Goal: Transaction & Acquisition: Subscribe to service/newsletter

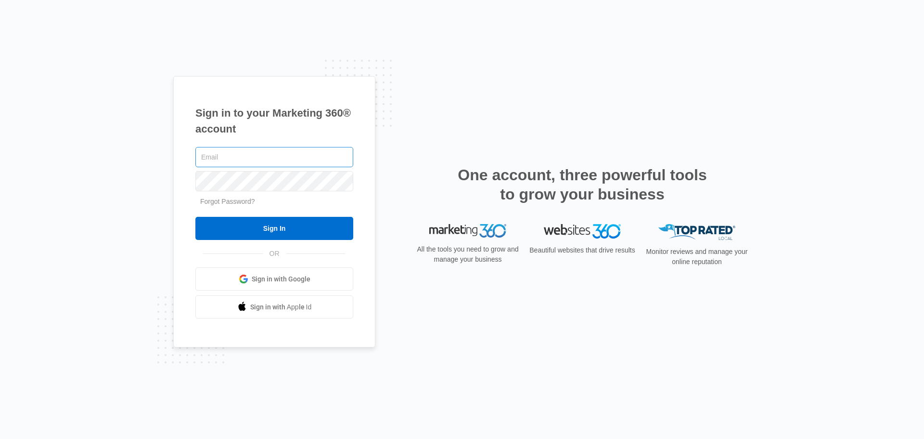
type input "[EMAIL_ADDRESS][DOMAIN_NAME]"
click at [280, 165] on input "[EMAIL_ADDRESS][DOMAIN_NAME]" at bounding box center [274, 157] width 158 height 20
drag, startPoint x: 125, startPoint y: 189, endPoint x: 142, endPoint y: 194, distance: 17.2
click at [125, 189] on div "Sign in to your Marketing 360® account [EMAIL_ADDRESS][DOMAIN_NAME] Forgot Pass…" at bounding box center [462, 219] width 924 height 439
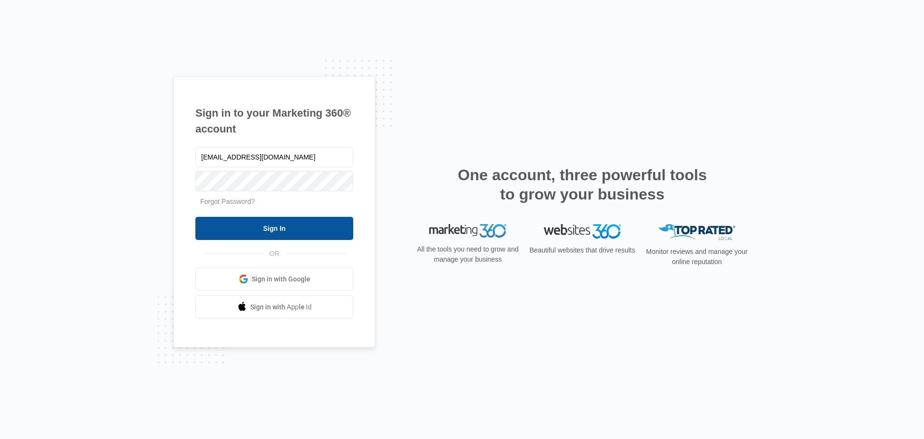
click at [215, 225] on input "Sign In" at bounding box center [274, 228] width 158 height 23
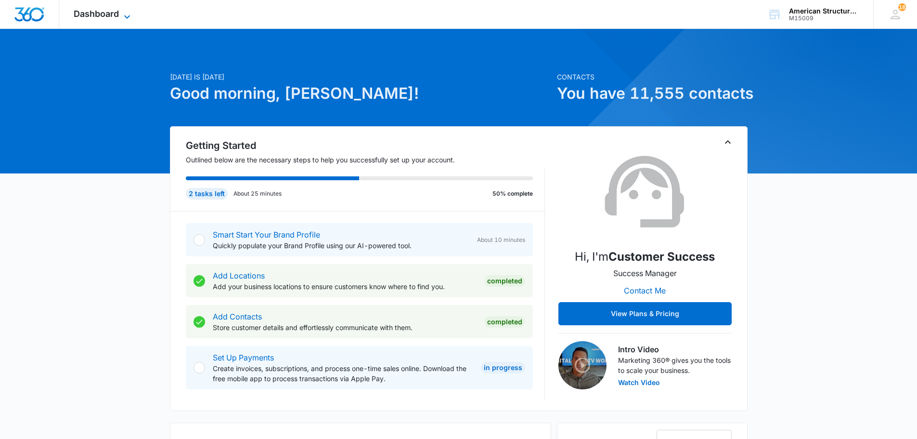
click at [129, 19] on icon at bounding box center [127, 17] width 12 height 12
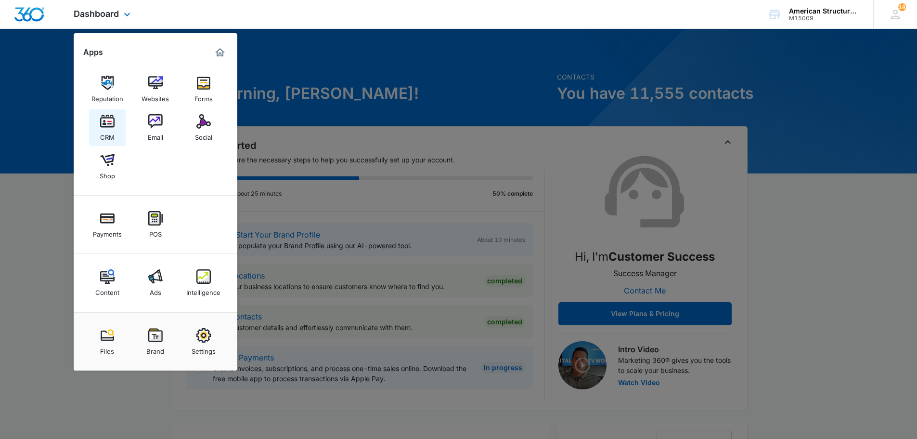
click at [112, 132] on div "CRM" at bounding box center [107, 135] width 14 height 13
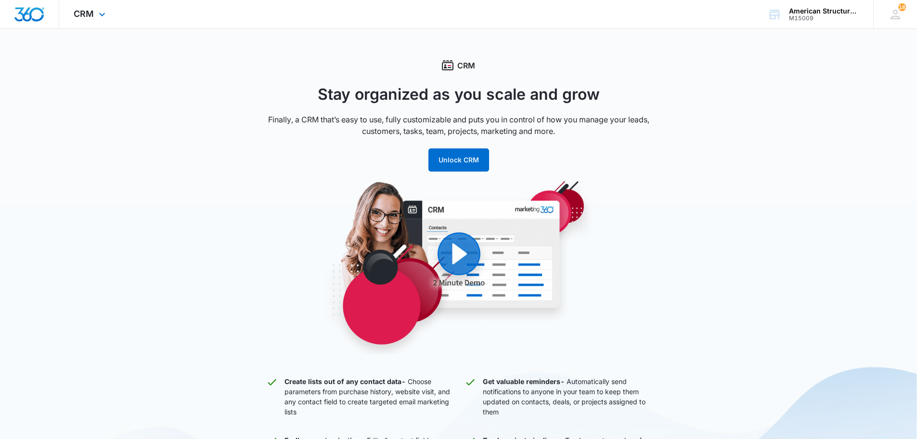
click at [98, 20] on div "CRM Apps Reputation Websites Forms CRM Email Social Shop Payments POS Content A…" at bounding box center [90, 14] width 63 height 28
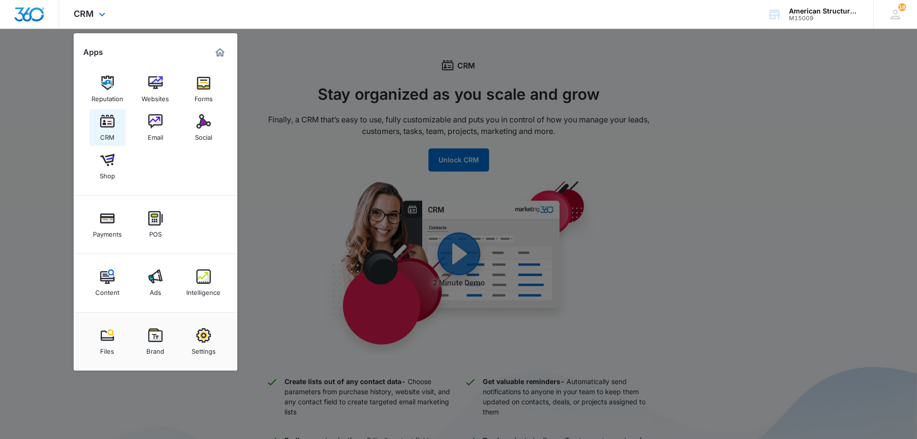
click at [106, 123] on img at bounding box center [107, 121] width 14 height 14
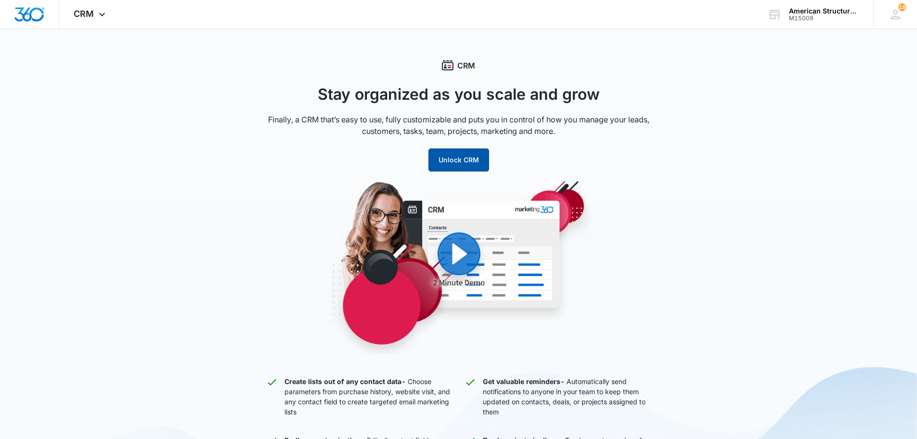
click at [452, 156] on button "Unlock CRM" at bounding box center [458, 159] width 61 height 23
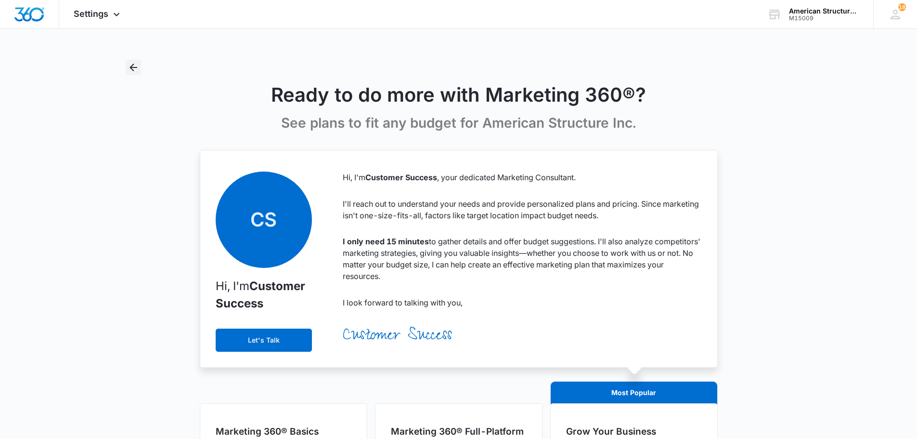
click at [131, 65] on icon "Back" at bounding box center [134, 68] width 12 height 12
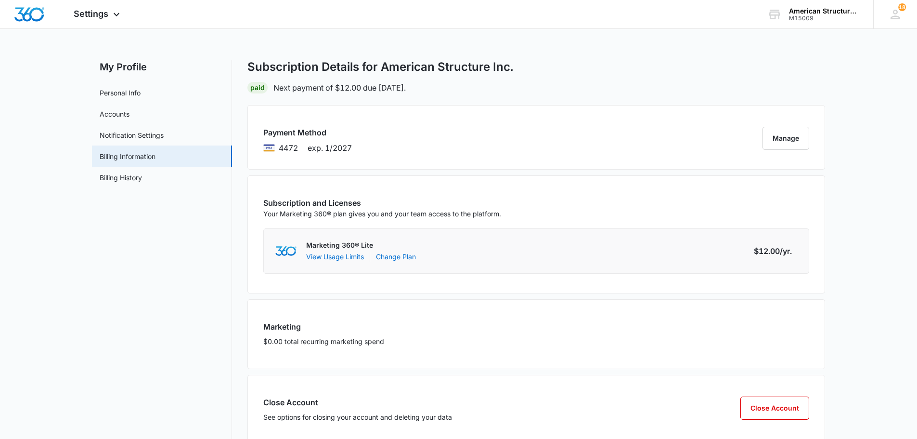
scroll to position [23, 0]
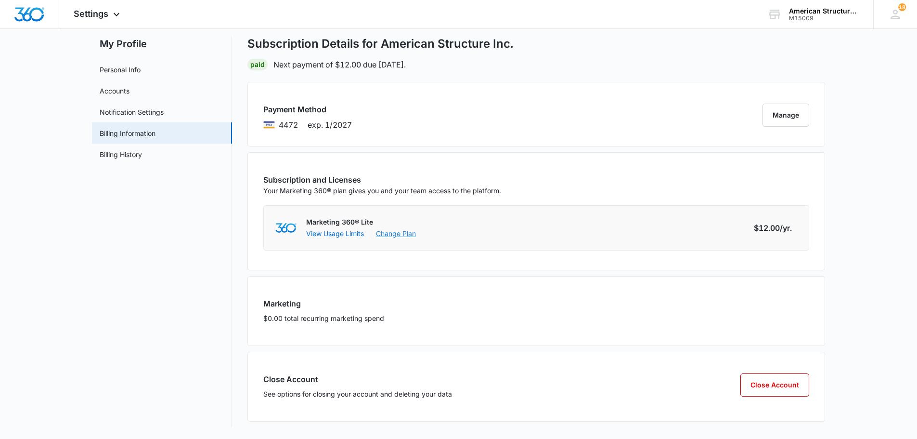
click at [395, 235] on link "Change Plan" at bounding box center [396, 233] width 40 height 10
